Goal: Task Accomplishment & Management: Manage account settings

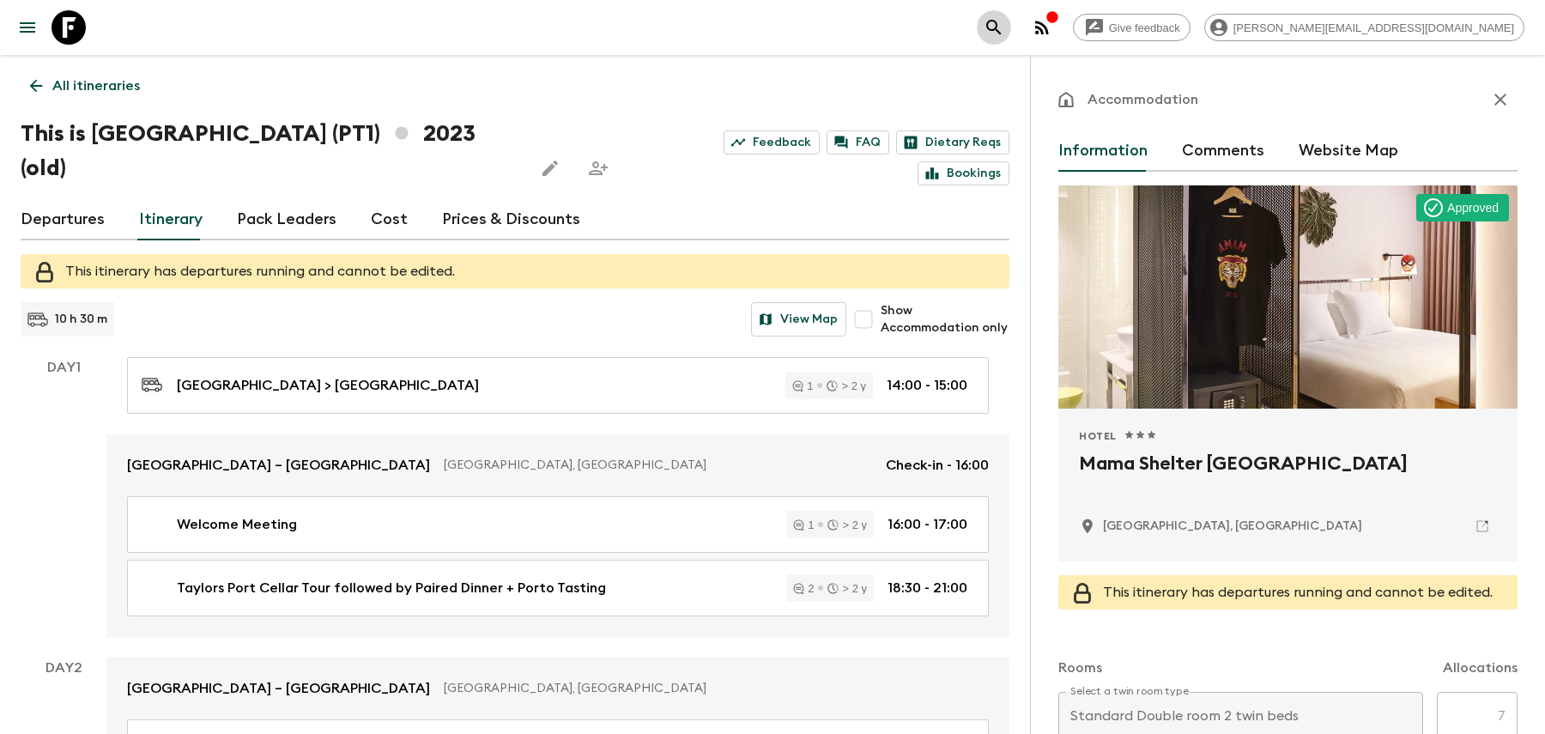
click at [1001, 27] on icon "search adventures" at bounding box center [993, 27] width 15 height 15
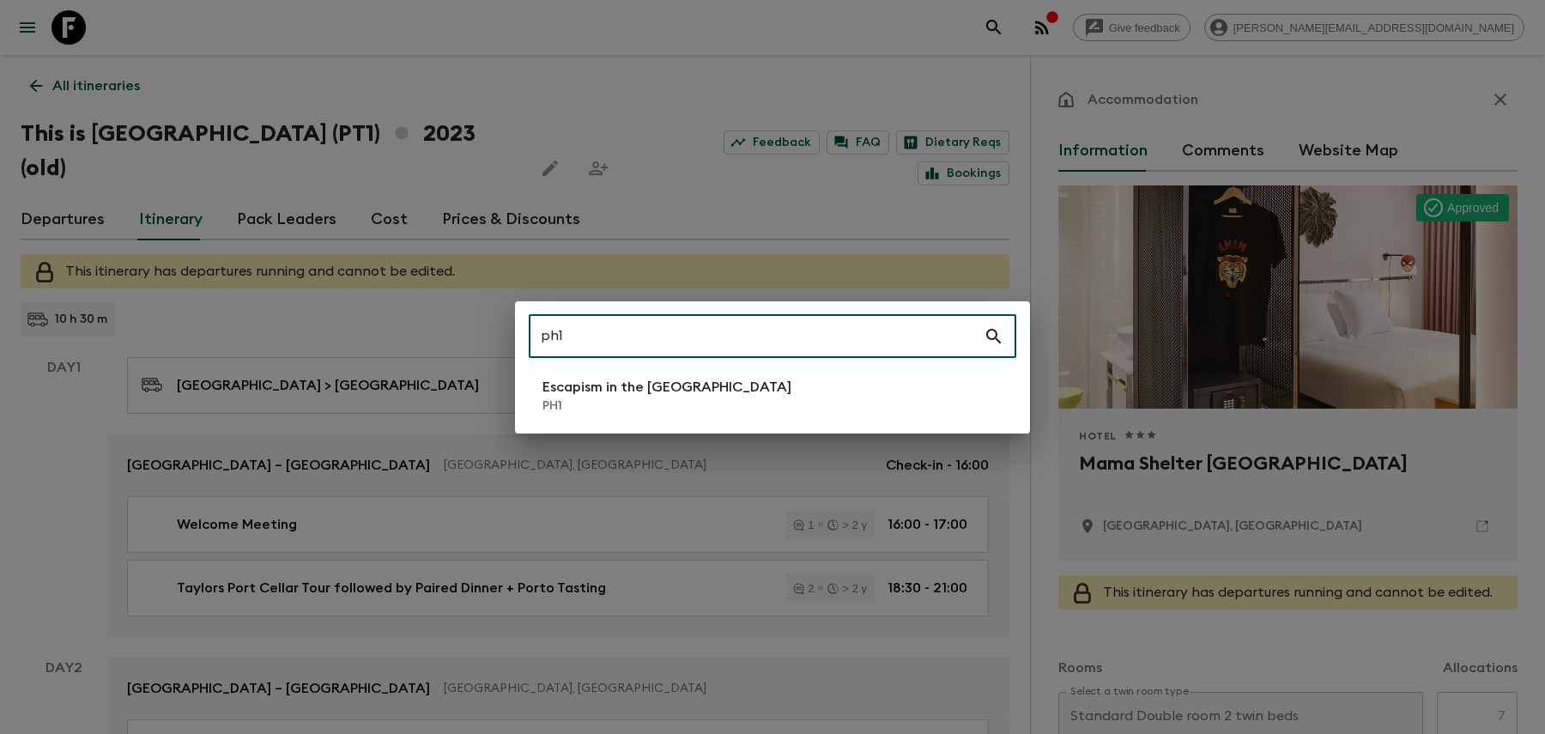
type input "ph1"
click at [591, 399] on p "PH1" at bounding box center [666, 405] width 249 height 17
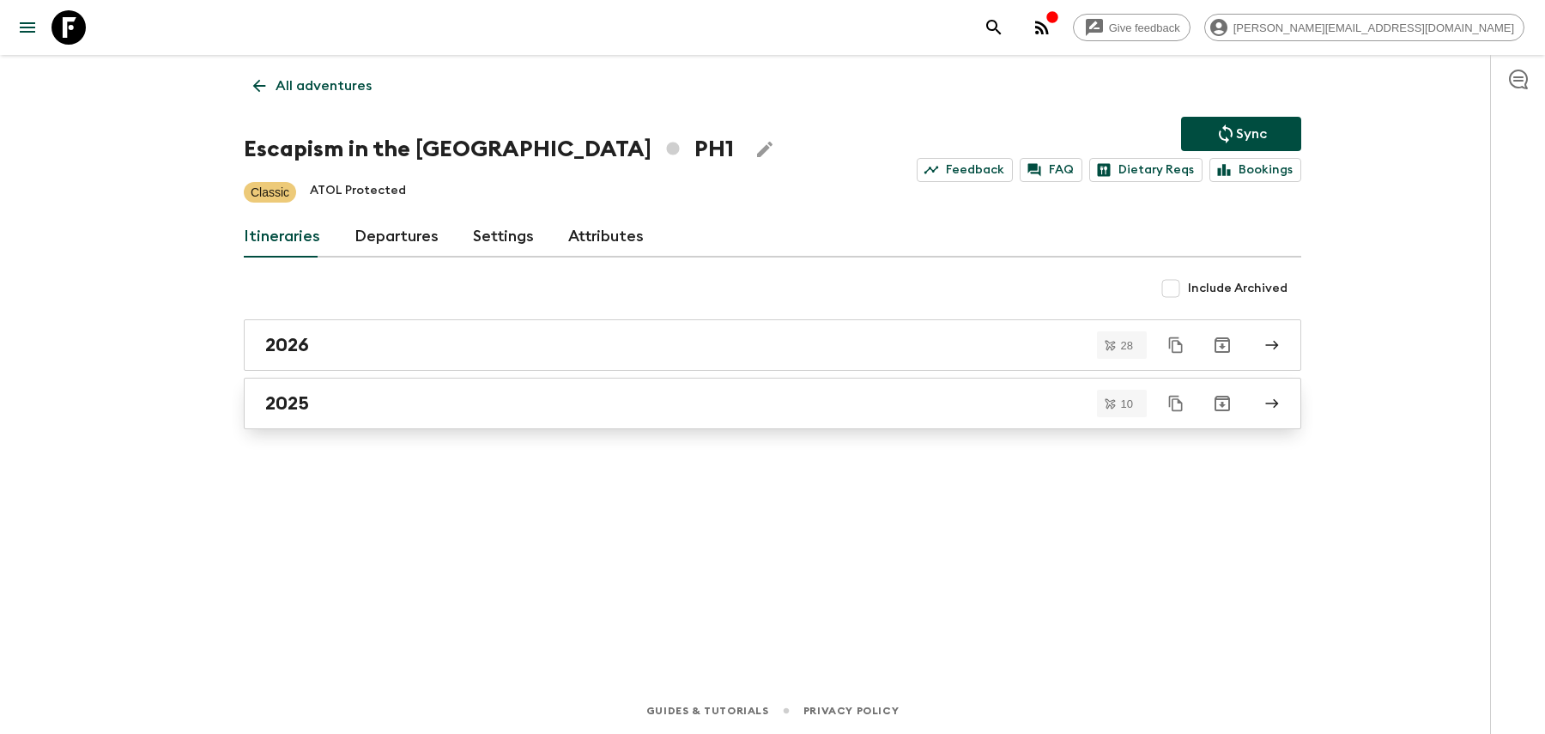
click at [554, 400] on div "2025" at bounding box center [756, 403] width 982 height 22
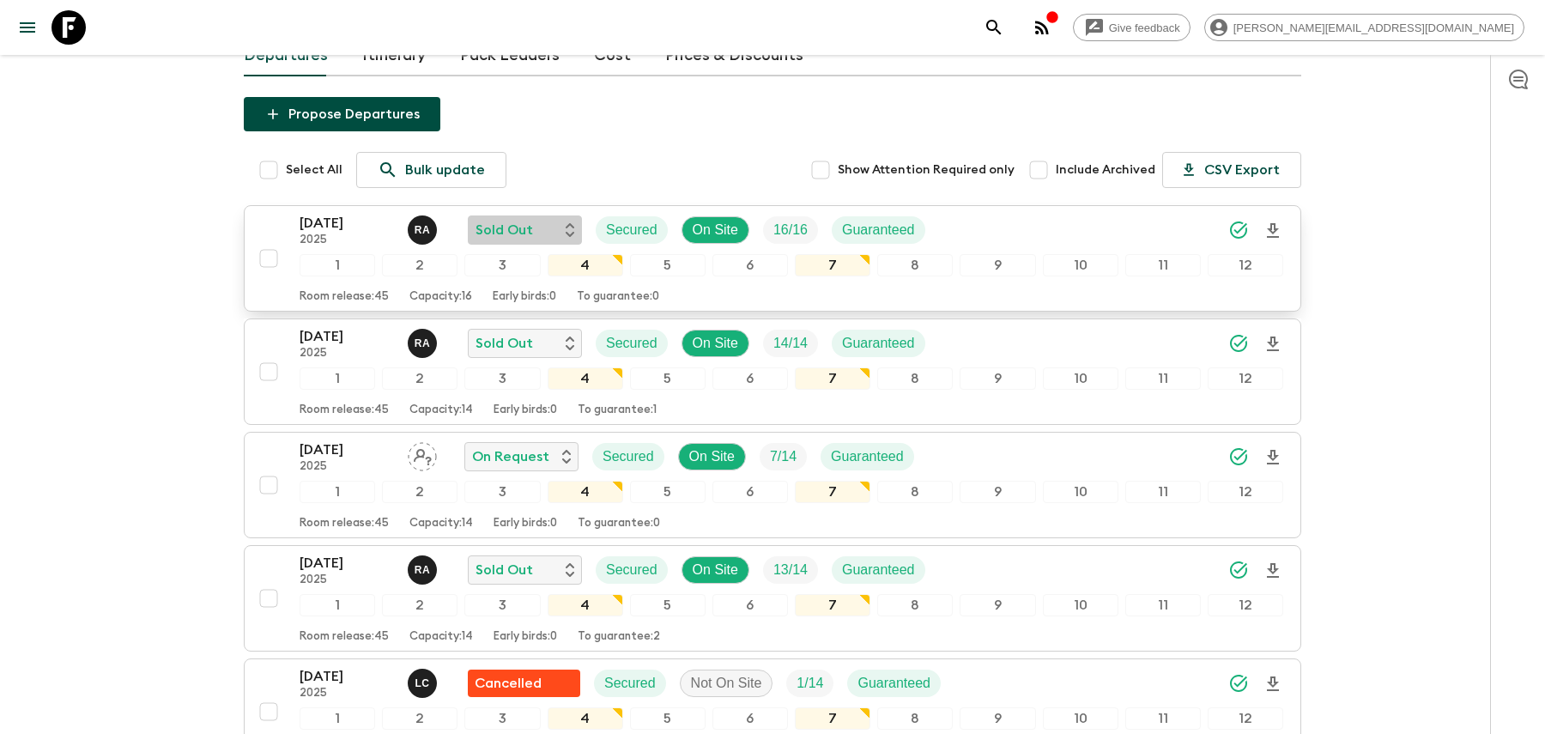
scroll to position [376, 0]
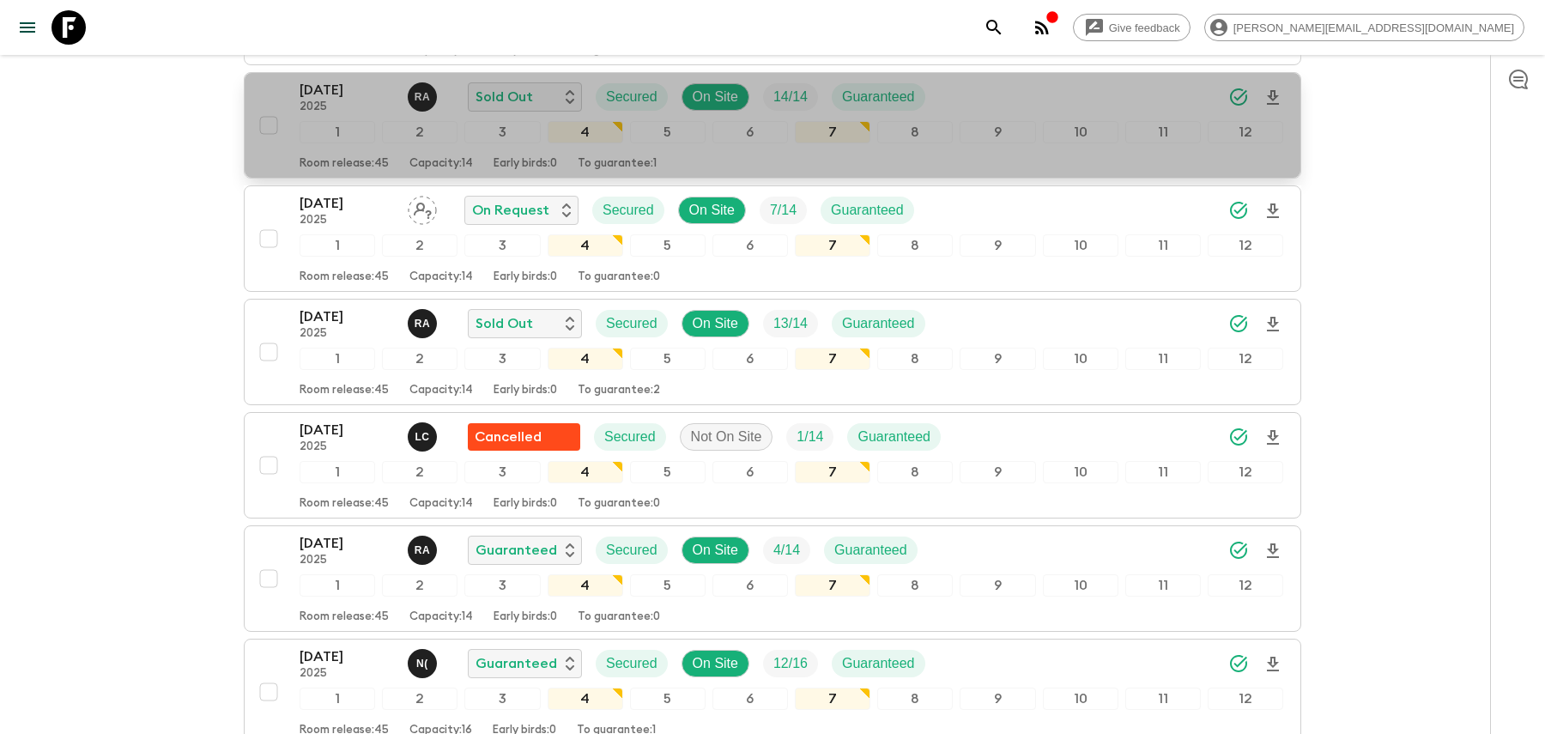
click at [988, 102] on div "[DATE] 2025 R A Sold Out Secured On Site 14 / 14 Guaranteed" at bounding box center [790, 97] width 983 height 34
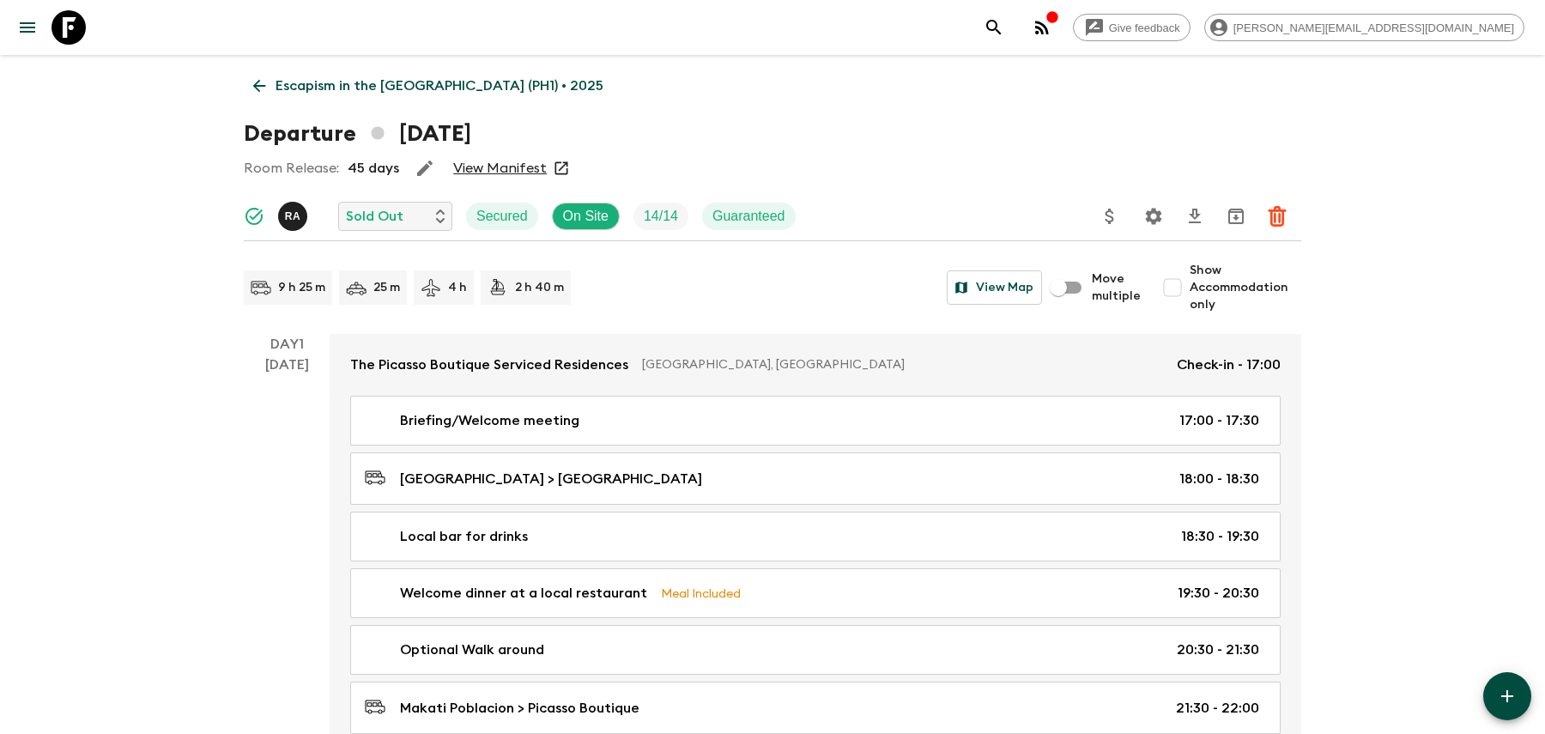
click at [1158, 215] on icon "Settings" at bounding box center [1154, 216] width 16 height 16
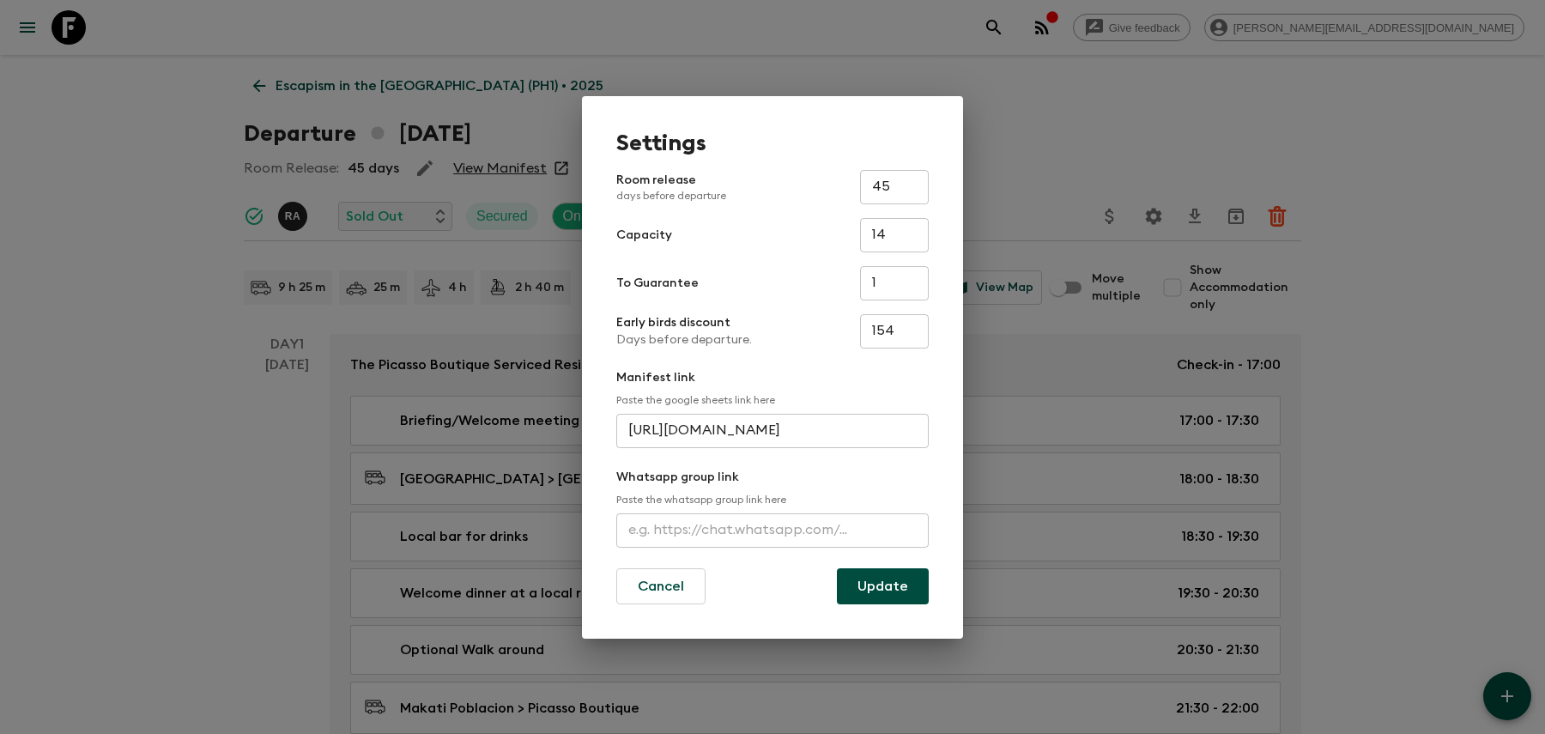
click at [711, 511] on div "Whatsapp group link Paste the whatsapp group link here ​" at bounding box center [772, 508] width 312 height 79
click at [710, 529] on input "text" at bounding box center [772, 530] width 312 height 34
paste input "[URL][DOMAIN_NAME]"
type input "[URL][DOMAIN_NAME]"
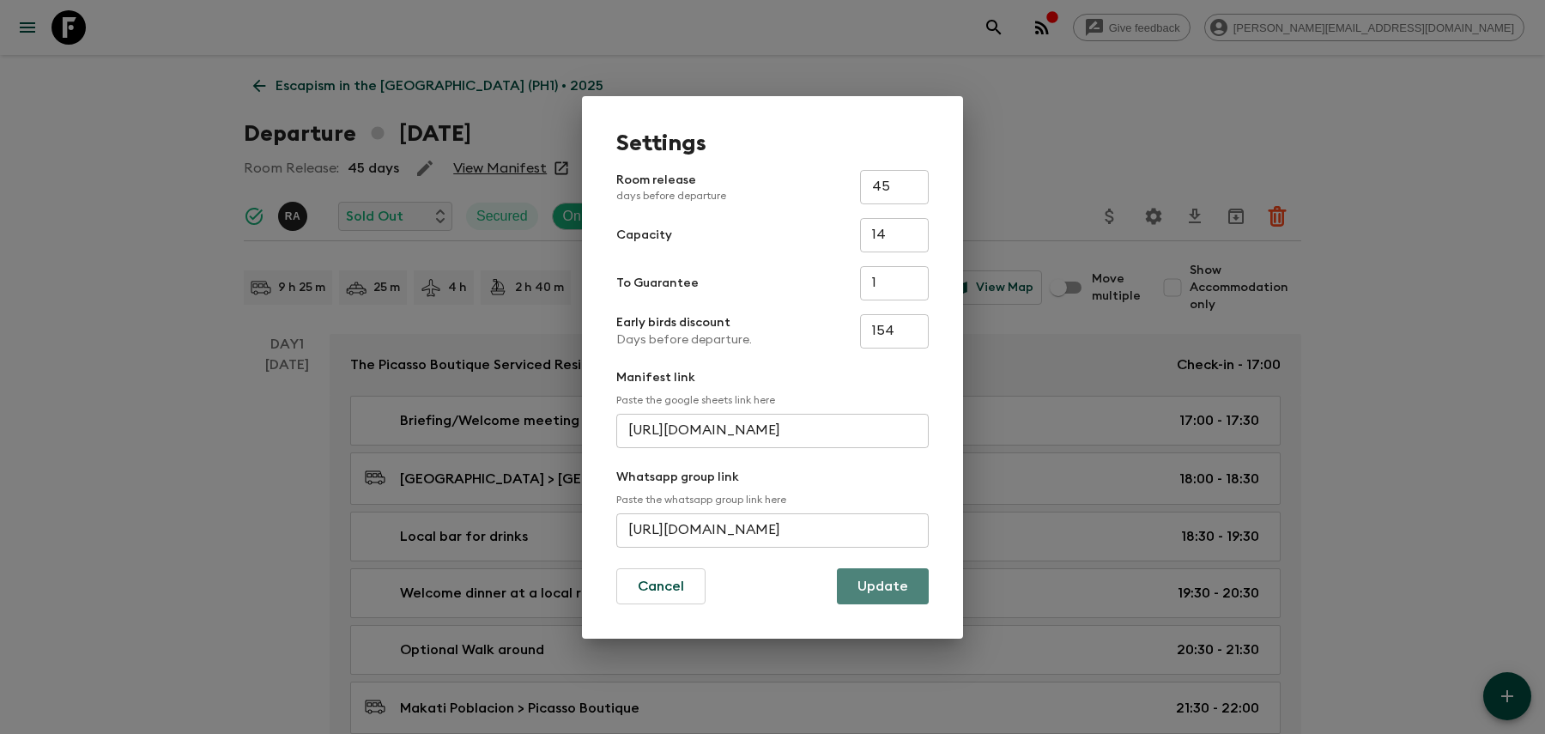
click at [911, 583] on button "Update" at bounding box center [883, 586] width 92 height 36
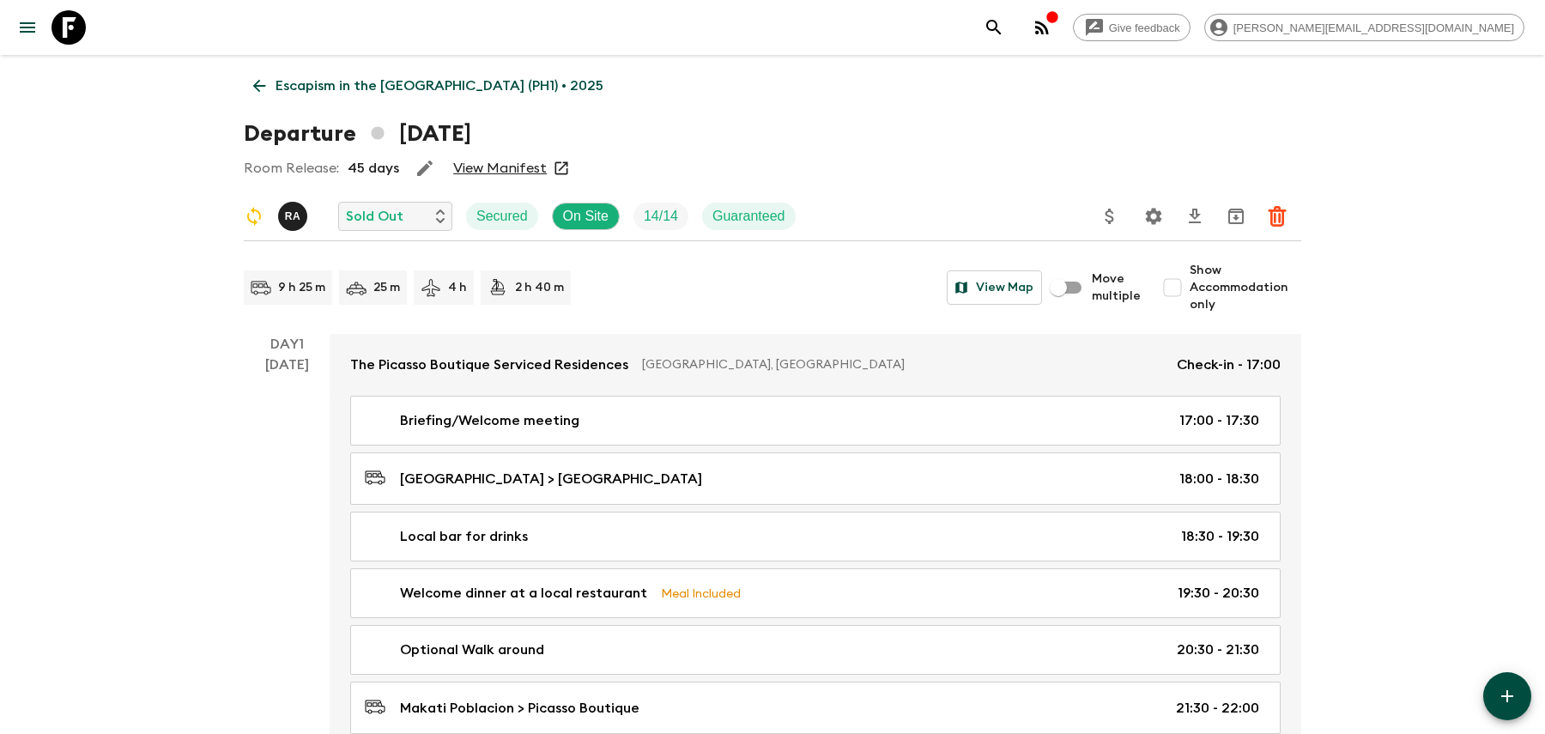
click at [1001, 27] on icon "search adventures" at bounding box center [993, 27] width 15 height 15
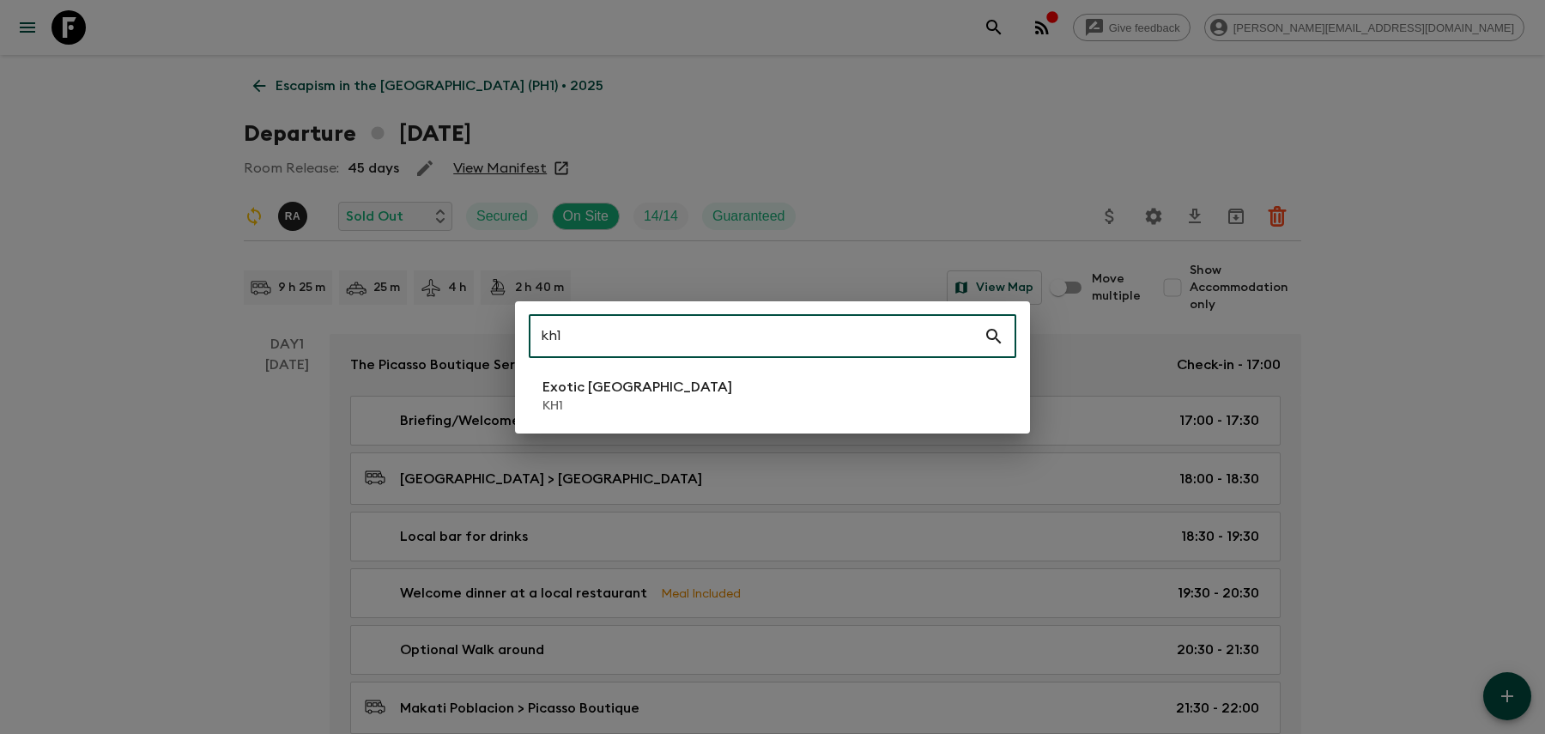
type input "kh1"
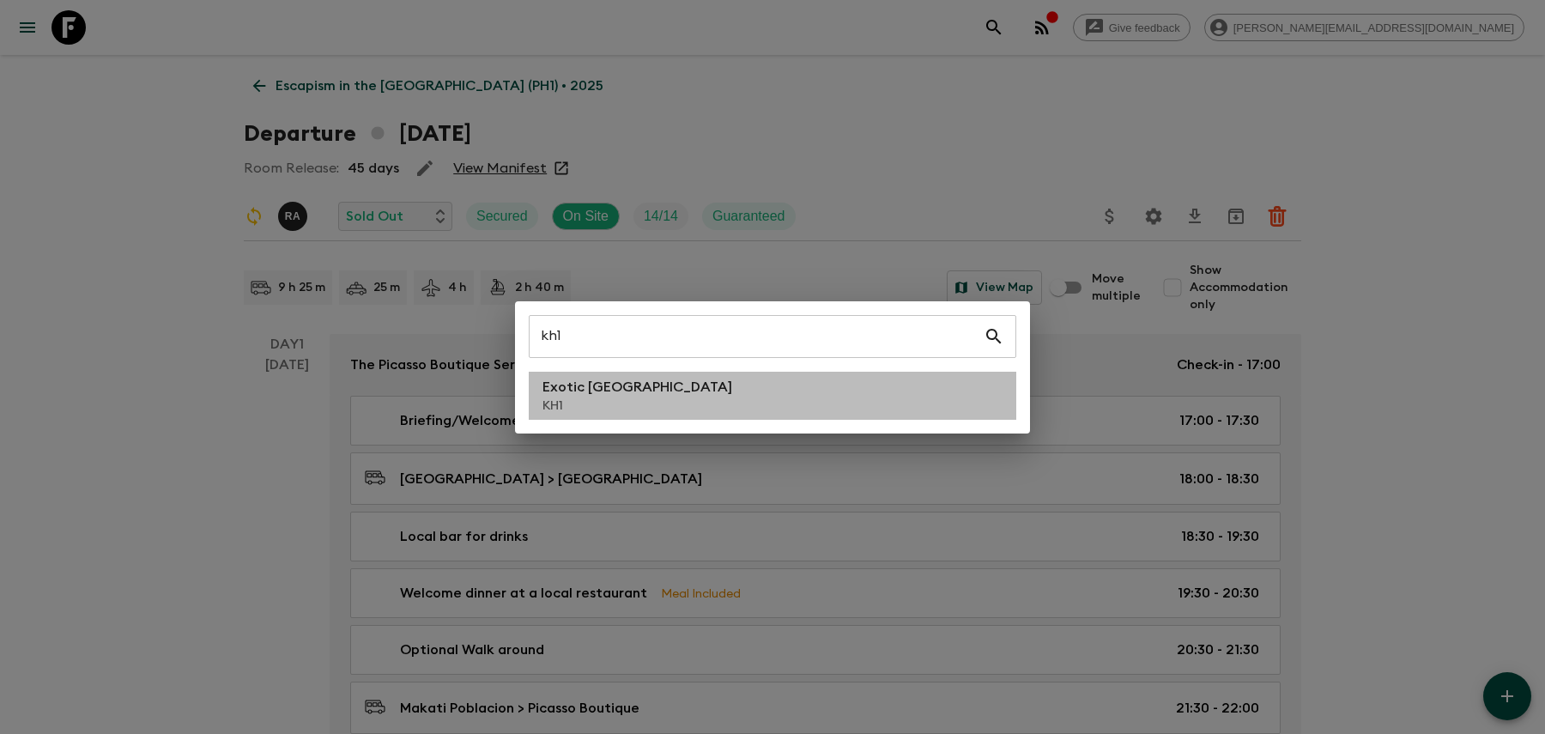
click at [762, 377] on li "Exotic [GEOGRAPHIC_DATA] KH1" at bounding box center [772, 396] width 487 height 48
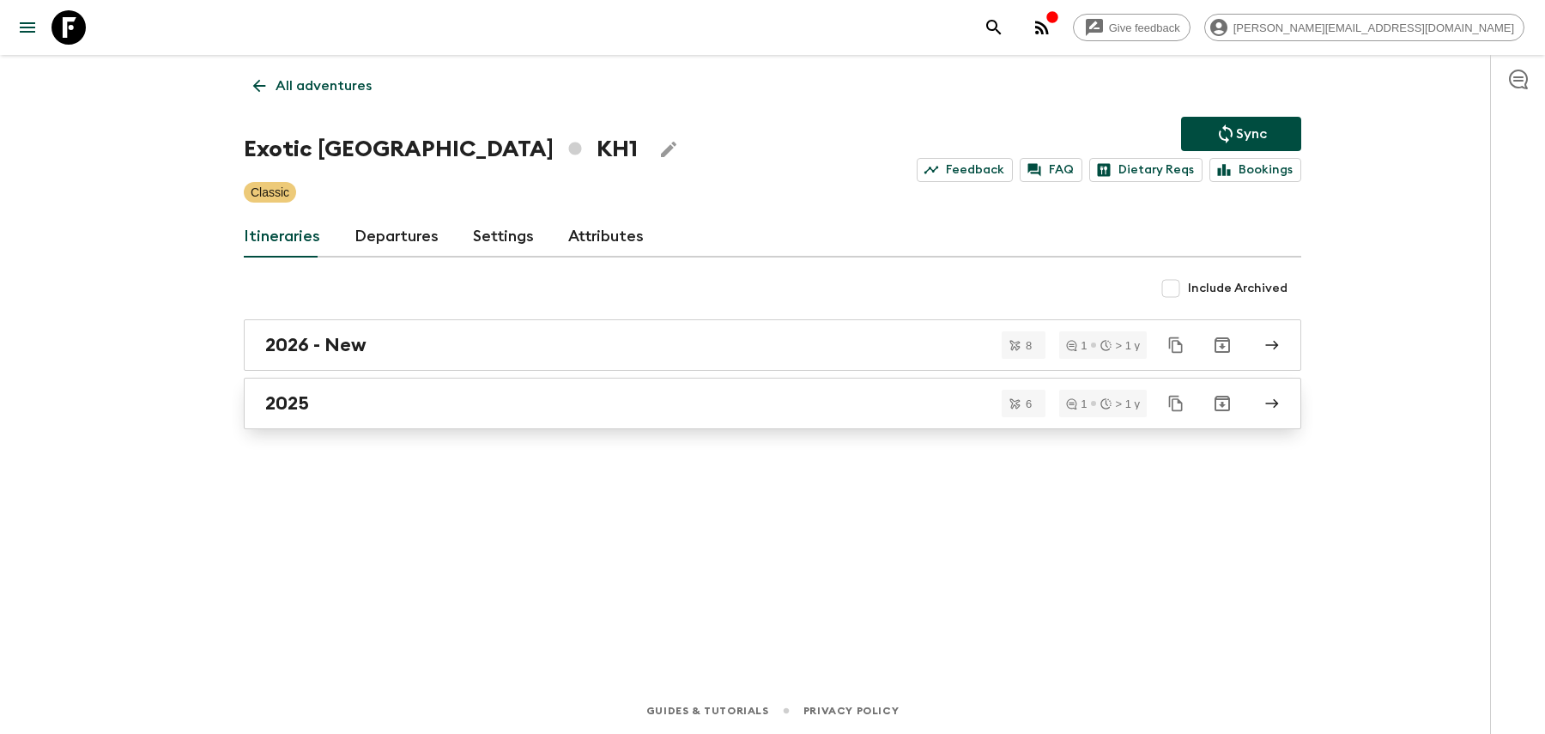
click at [608, 396] on div "2025" at bounding box center [756, 403] width 982 height 22
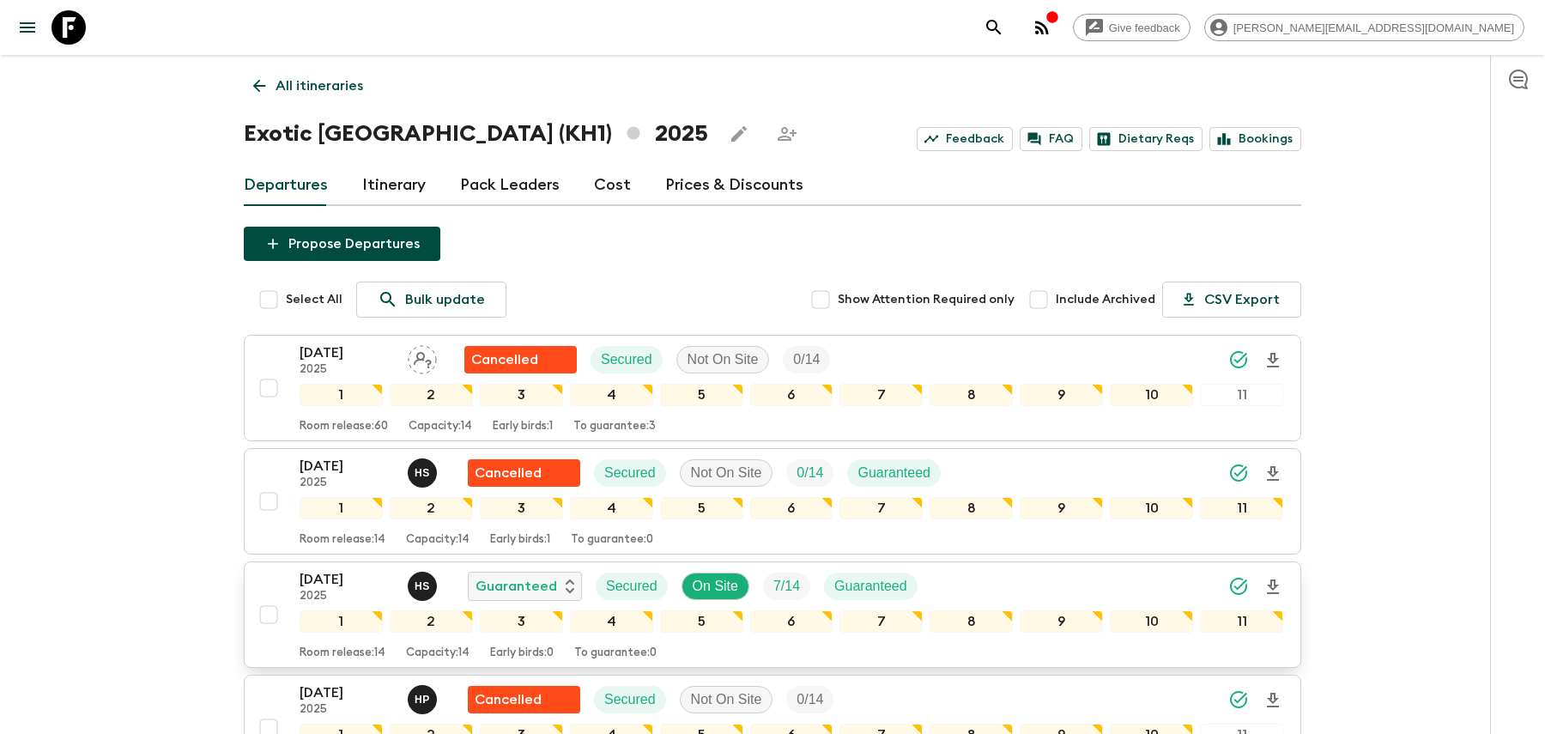
click at [935, 577] on div "[DATE] 2025 H S Guaranteed Secured On Site 7 / 14 Guaranteed" at bounding box center [790, 586] width 983 height 34
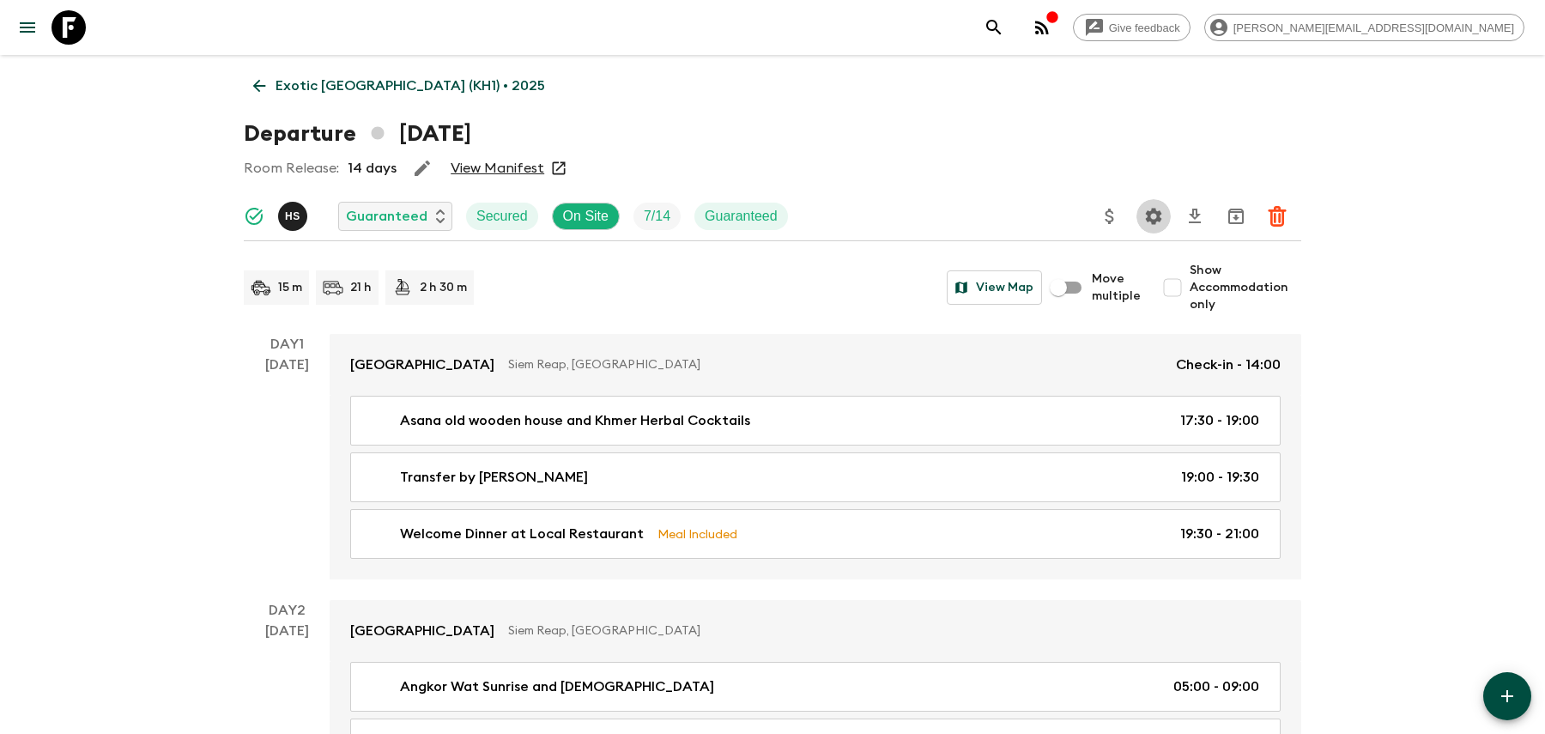
click at [1150, 215] on icon "Settings" at bounding box center [1153, 216] width 21 height 21
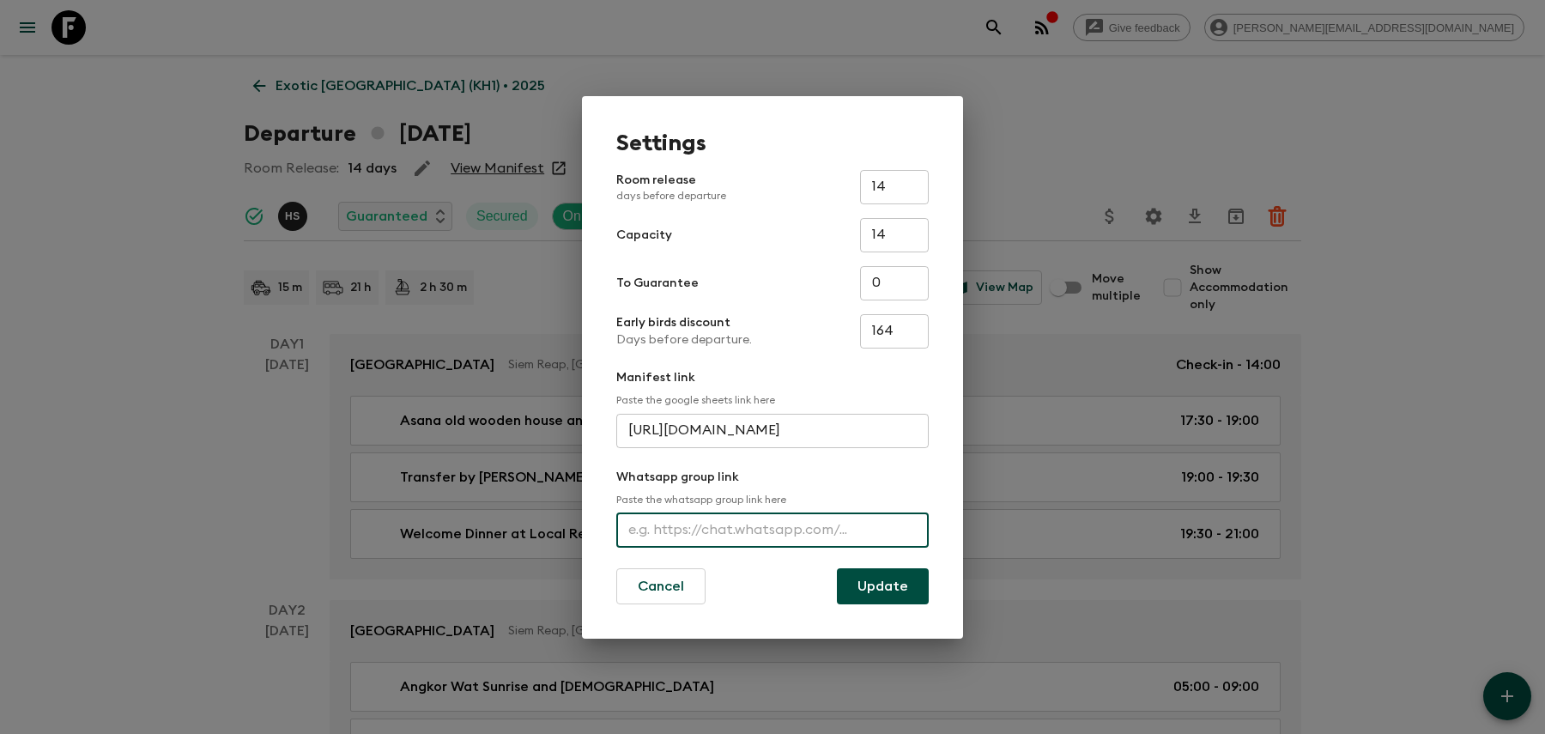
click at [753, 530] on input "text" at bounding box center [772, 530] width 312 height 34
paste input "[URL][DOMAIN_NAME]"
type input "[URL][DOMAIN_NAME]"
click at [845, 577] on button "Update" at bounding box center [883, 586] width 92 height 36
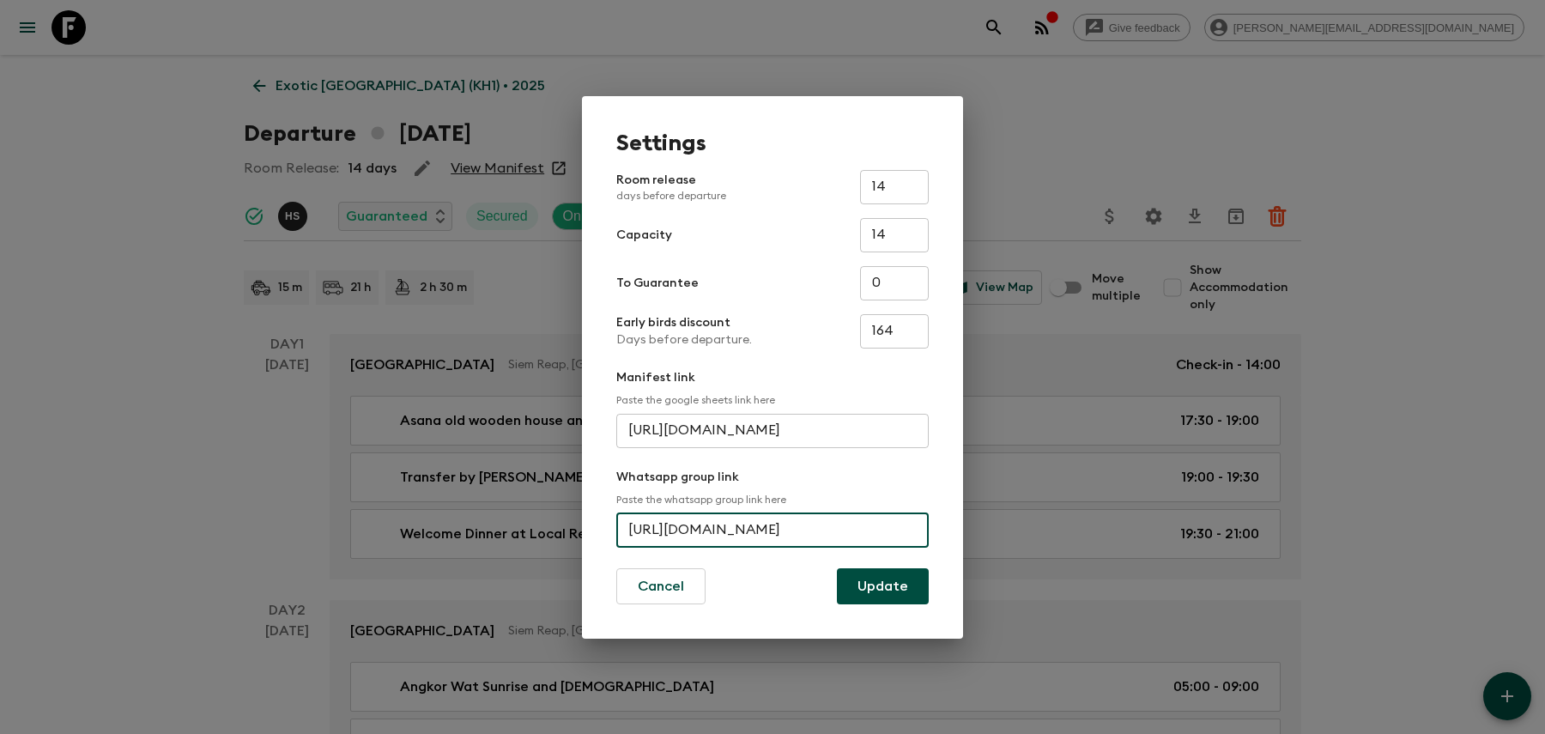
scroll to position [0, 0]
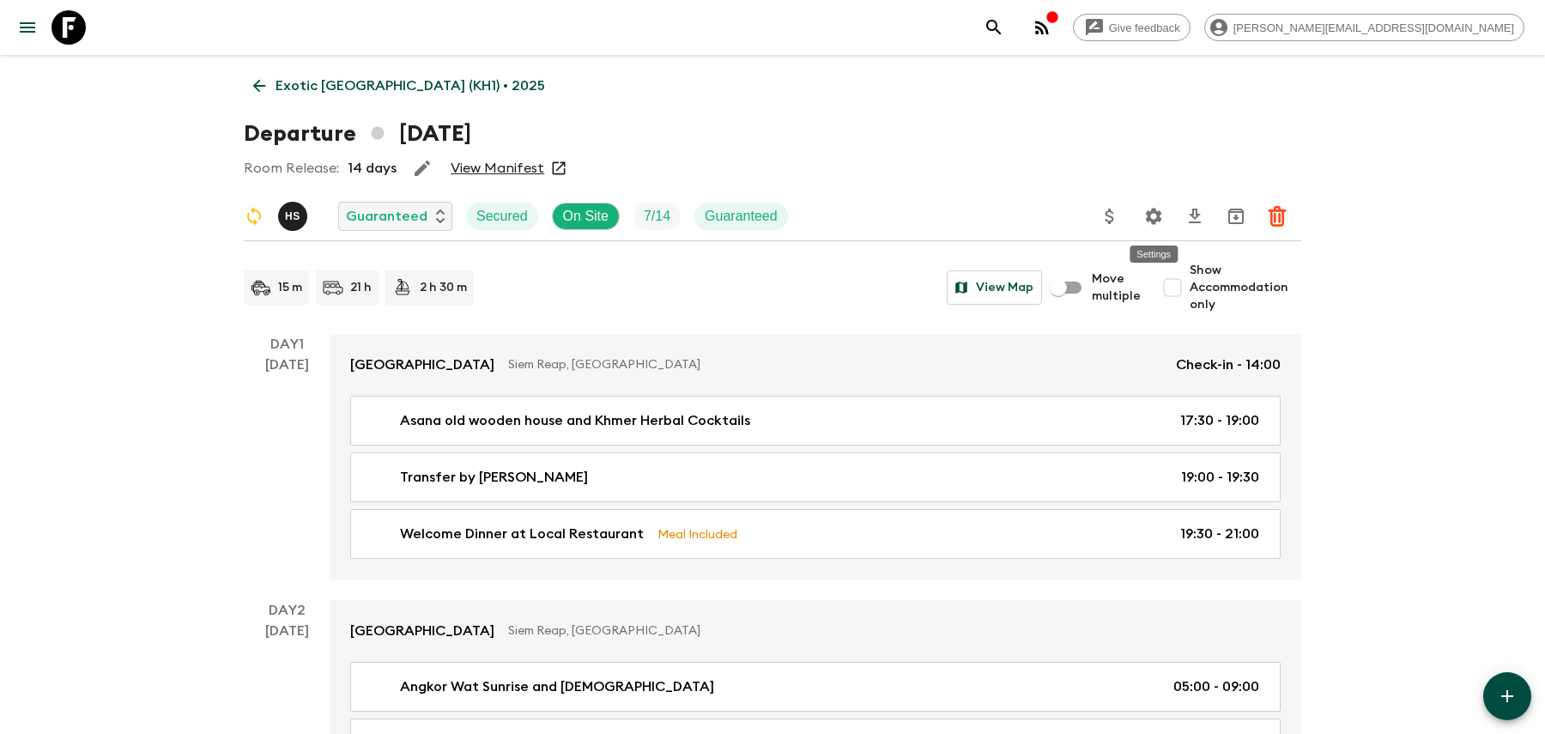
click at [1153, 210] on icon "Settings" at bounding box center [1154, 216] width 16 height 16
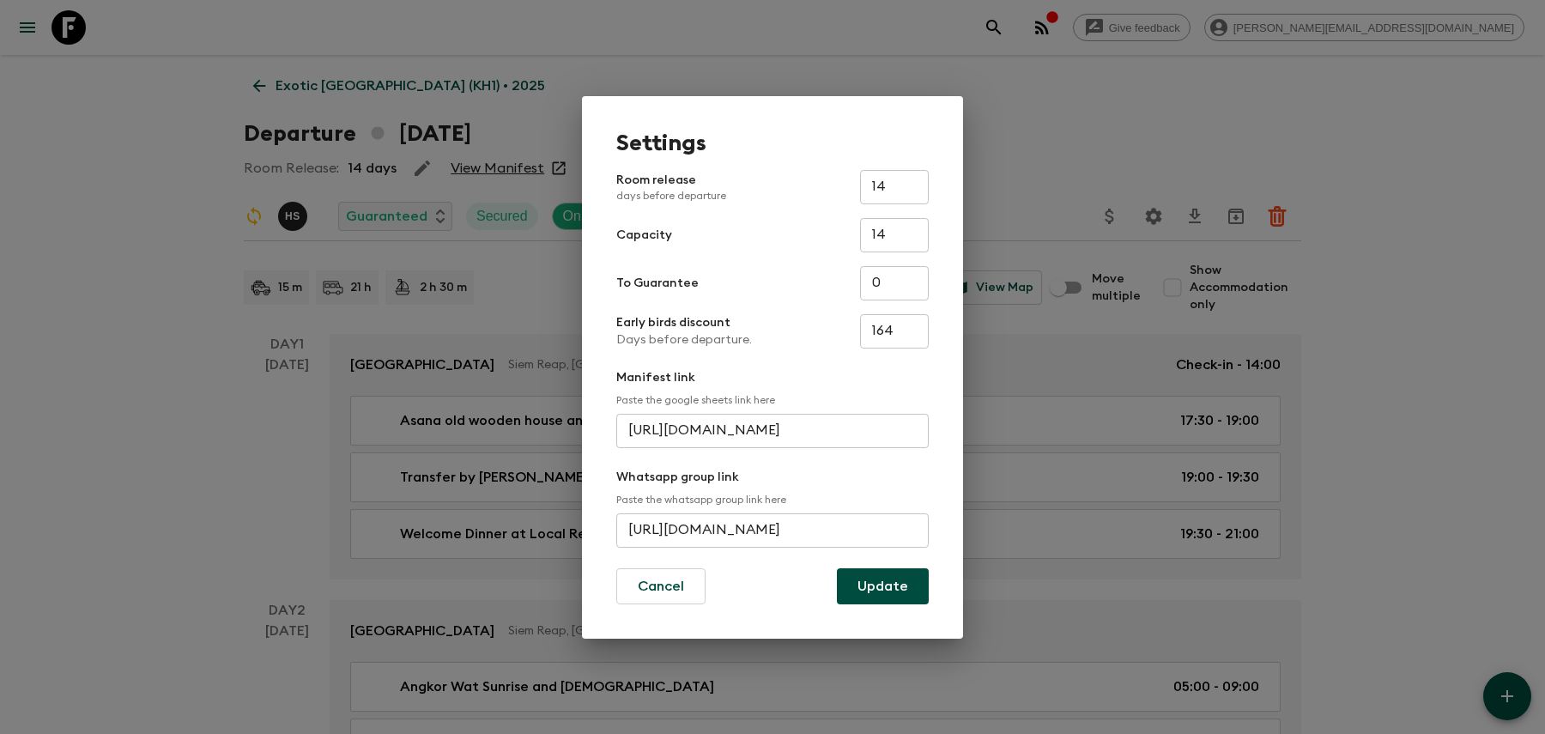
click at [1123, 143] on div "Settings Room release days before departure 14 ​ Capacity 14 ​ To Guarantee 0 ​…" at bounding box center [772, 367] width 1545 height 734
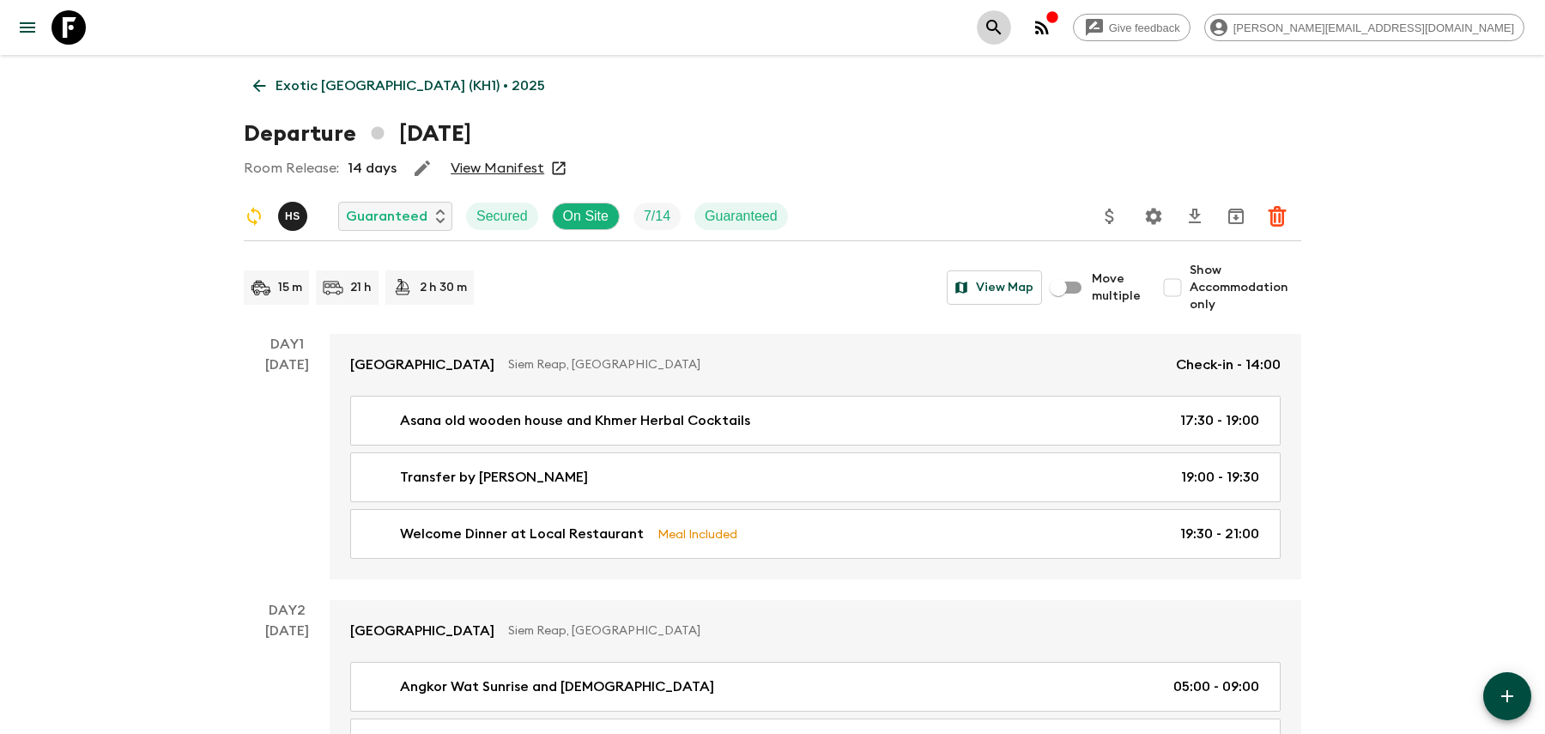
click at [1001, 29] on icon "search adventures" at bounding box center [993, 27] width 15 height 15
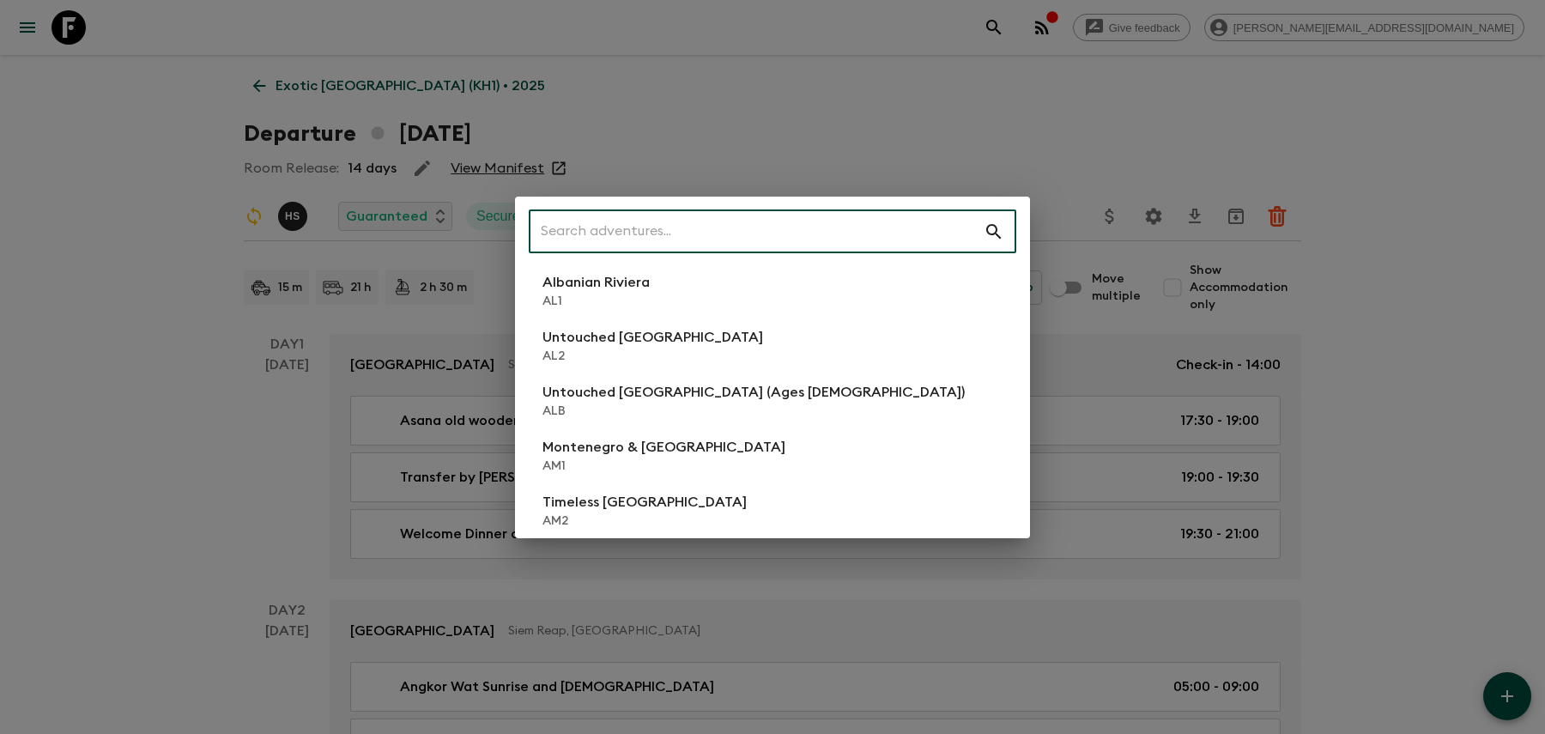
click at [695, 229] on input "text" at bounding box center [756, 232] width 455 height 48
type input "mx"
click at [606, 388] on p "[GEOGRAPHIC_DATA]: Tulum to Holbox" at bounding box center [670, 392] width 257 height 21
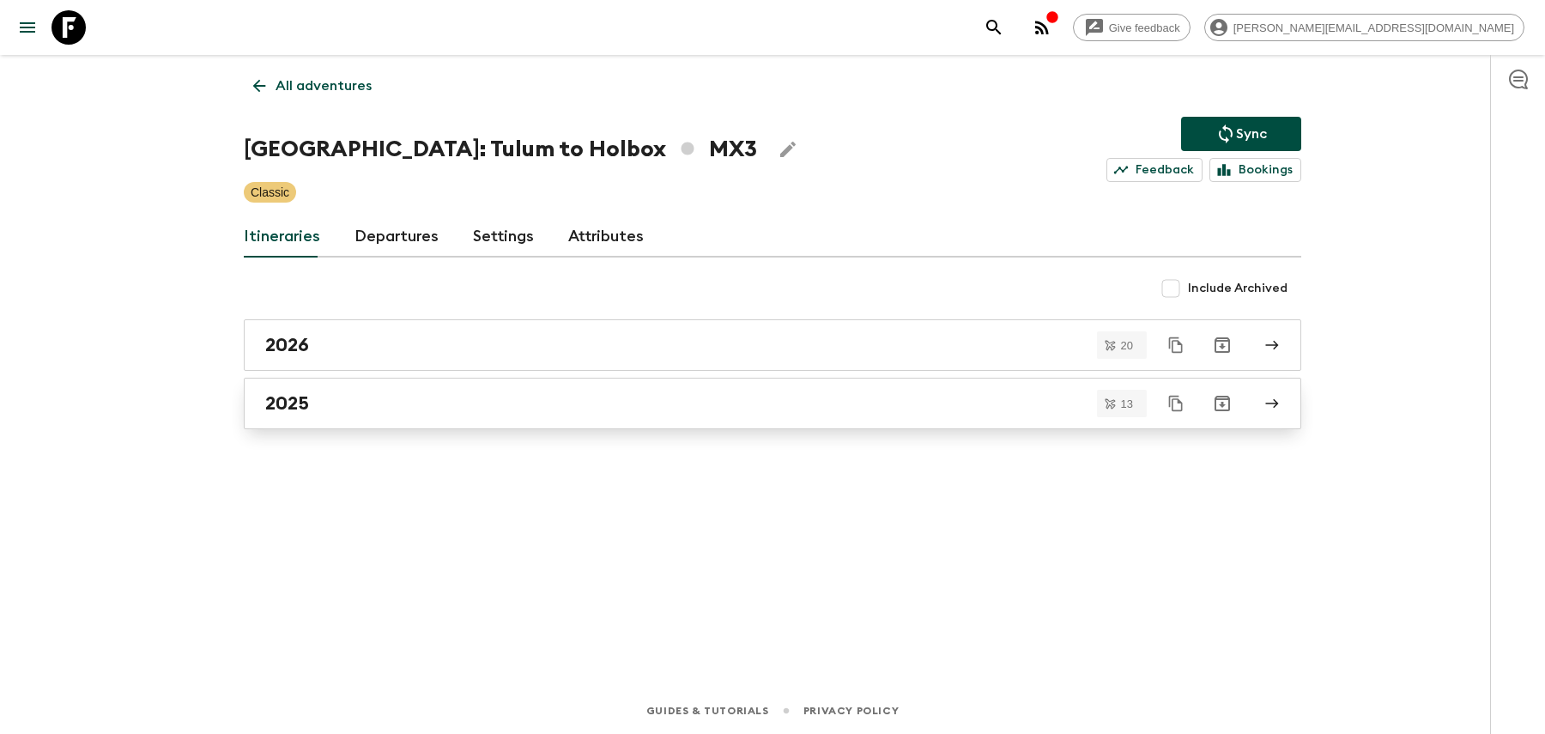
click at [714, 410] on div "2025" at bounding box center [756, 403] width 982 height 22
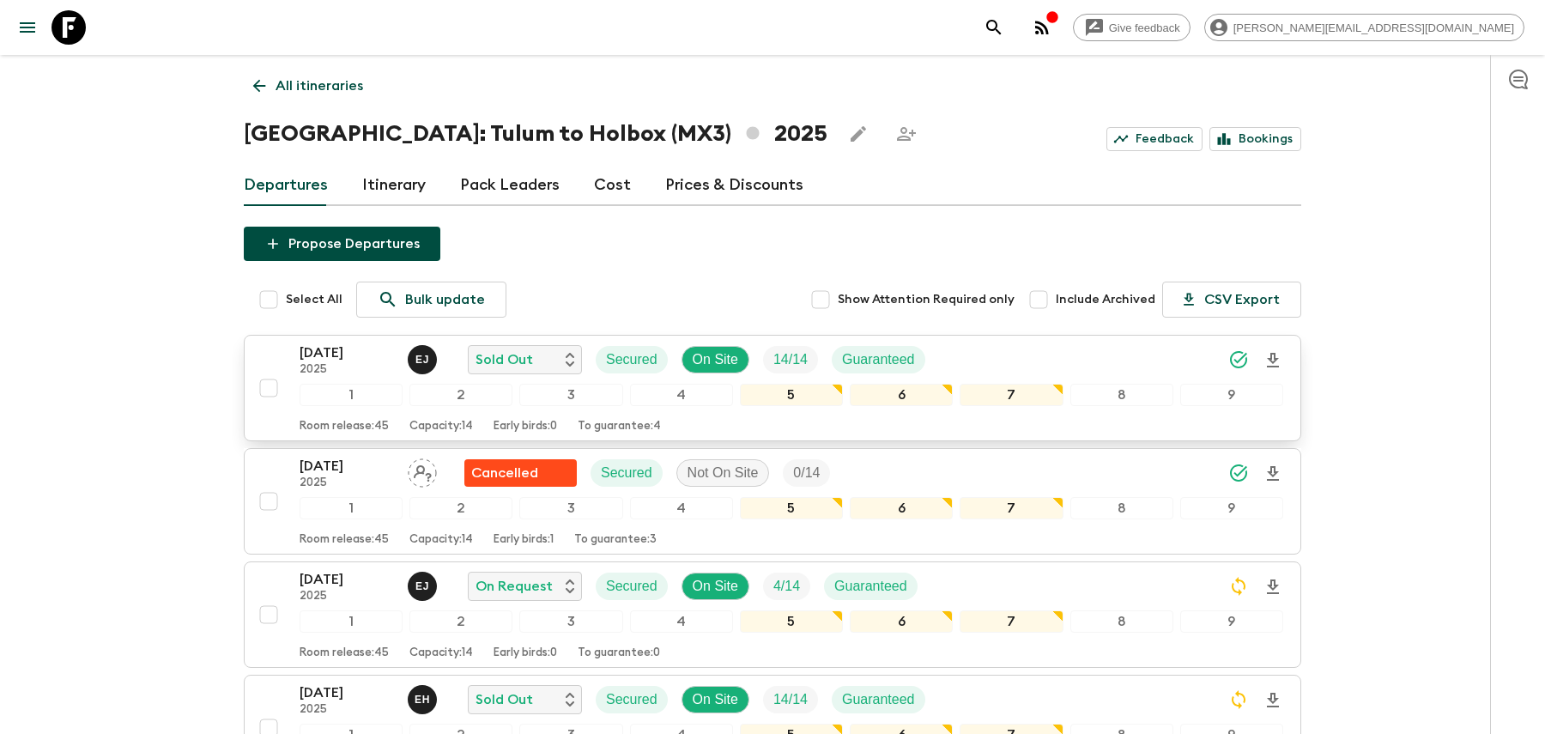
click at [1025, 344] on div "[DATE] 2025 [PERSON_NAME] Sold Out Secured On Site 14 / 14 Guaranteed" at bounding box center [790, 359] width 983 height 34
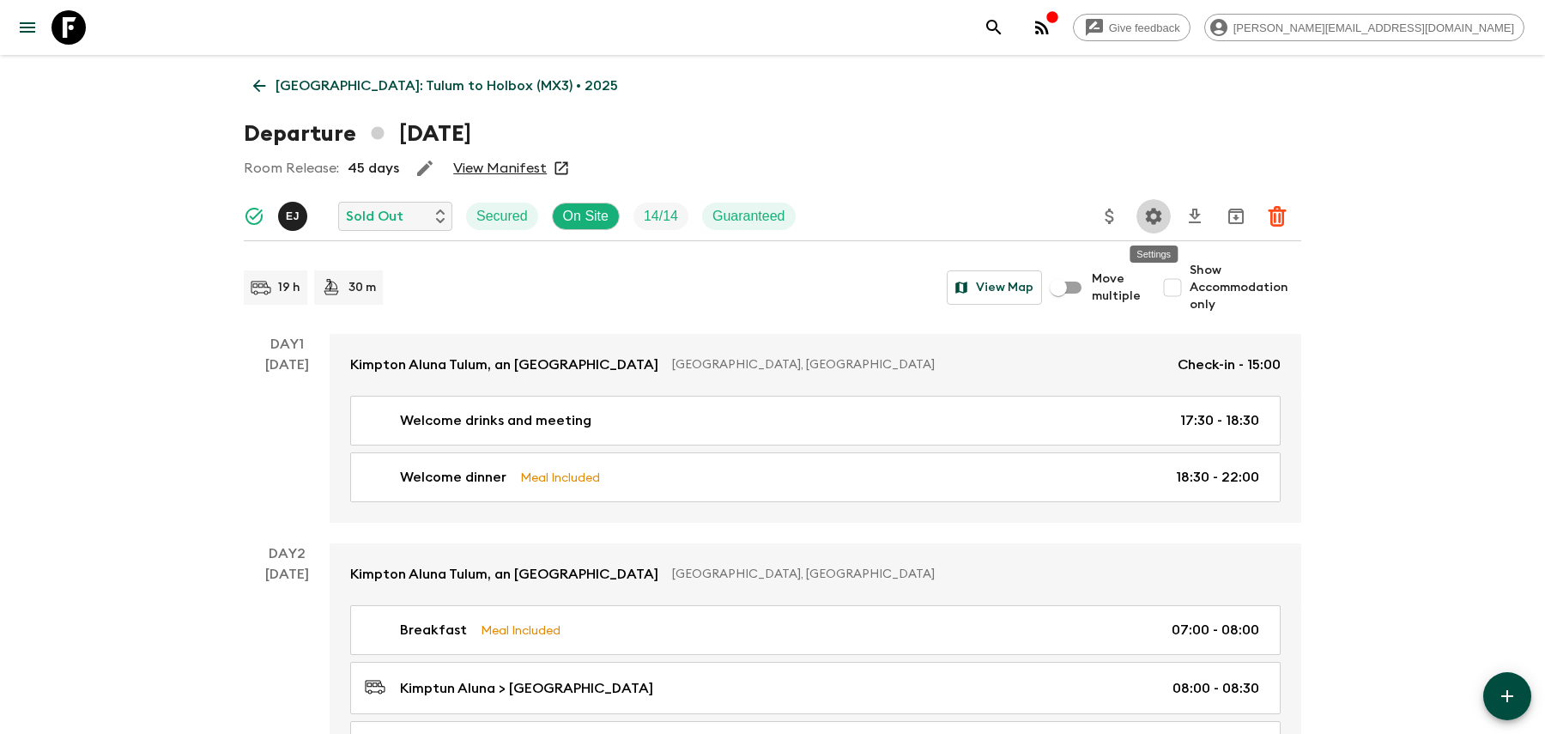
click at [1155, 227] on button "Settings" at bounding box center [1153, 216] width 34 height 34
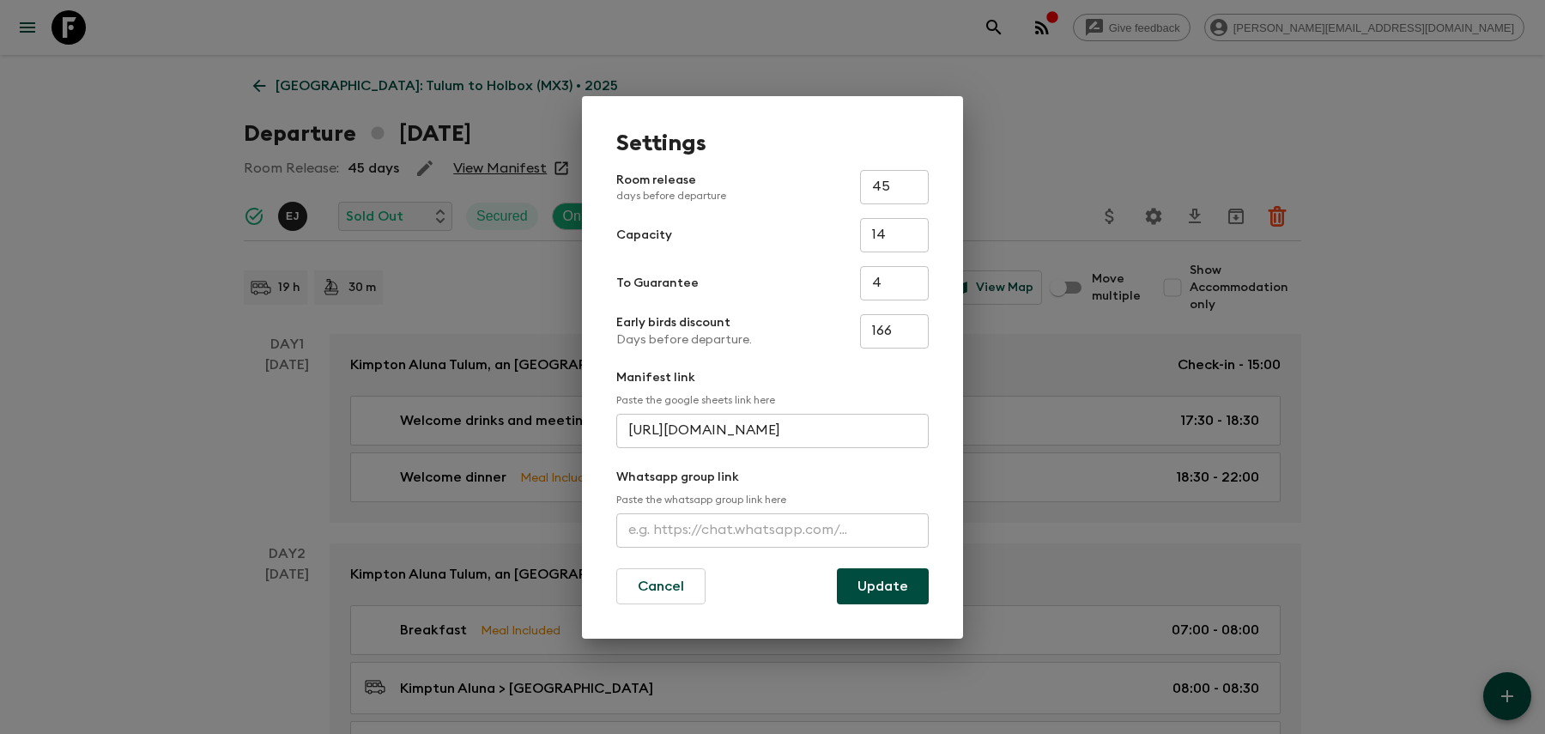
click at [676, 530] on input "text" at bounding box center [772, 530] width 312 height 34
paste input "[URL][DOMAIN_NAME]"
type input "[URL][DOMAIN_NAME]"
click at [894, 576] on button "Update" at bounding box center [883, 586] width 92 height 36
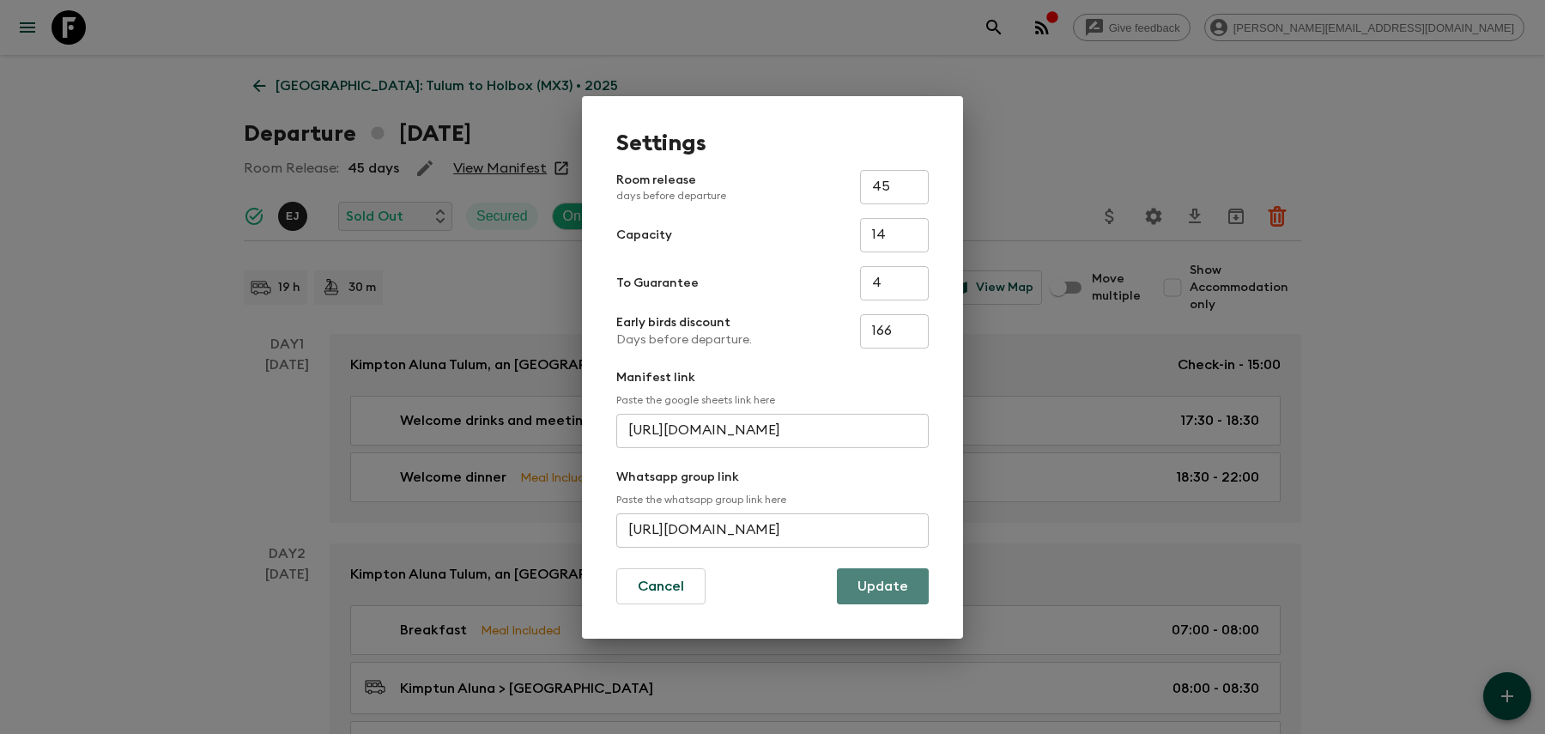
scroll to position [0, 0]
